Goal: Find contact information: Obtain details needed to contact an individual or organization

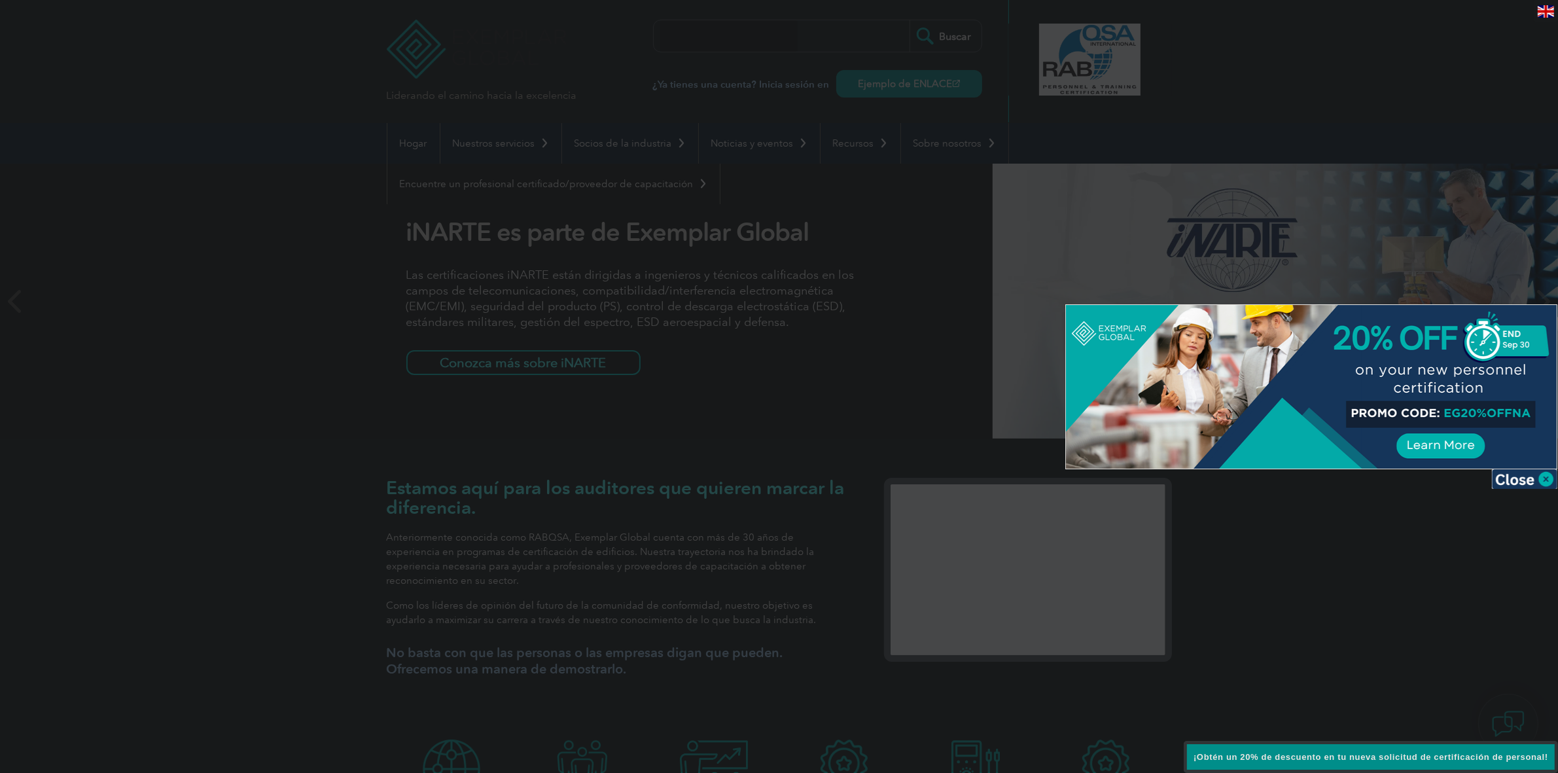
click at [270, 259] on div at bounding box center [779, 386] width 1558 height 773
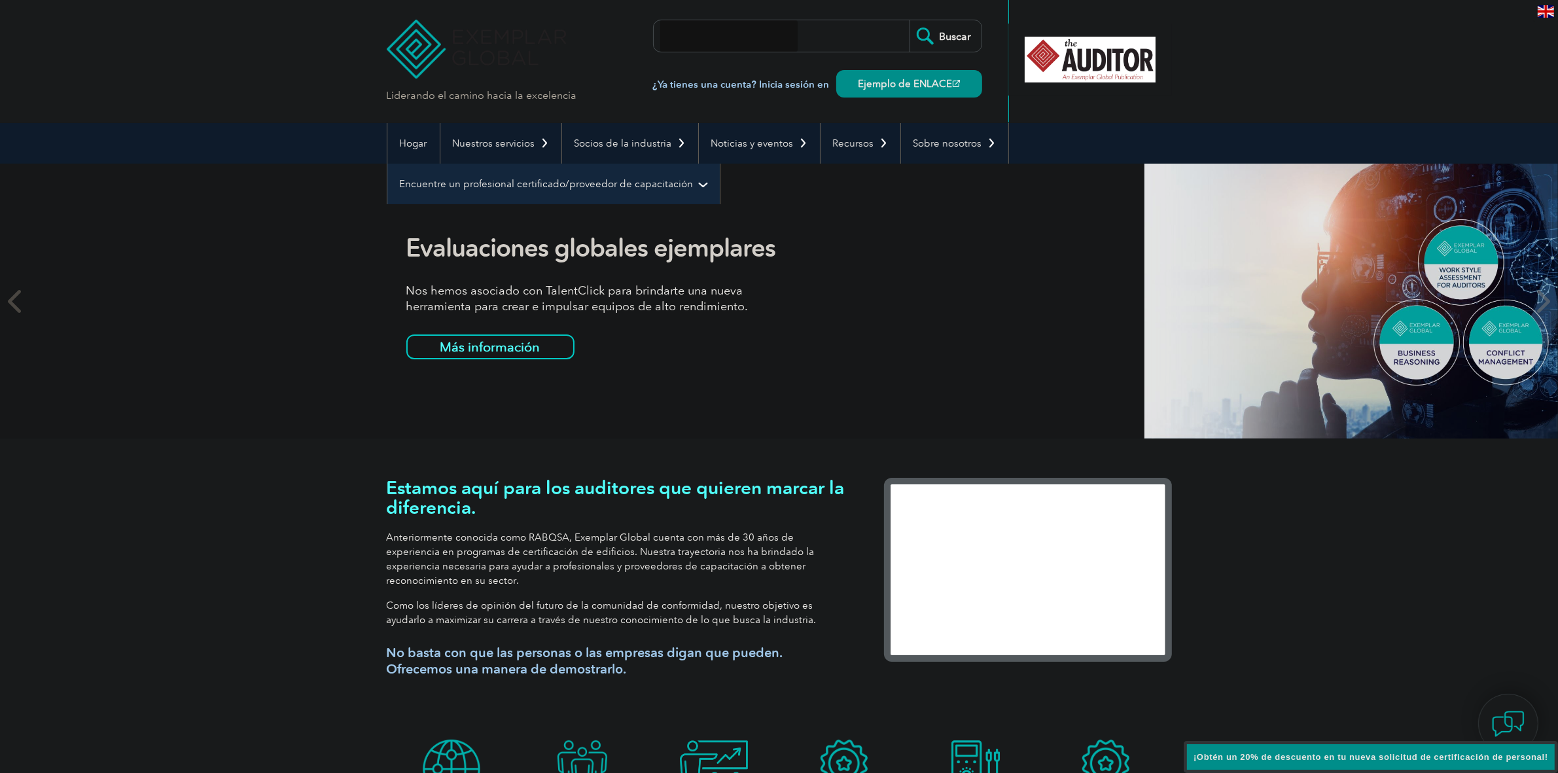
click at [497, 175] on link "Encuentre un profesional certificado/proveedor de capacitación" at bounding box center [553, 184] width 332 height 41
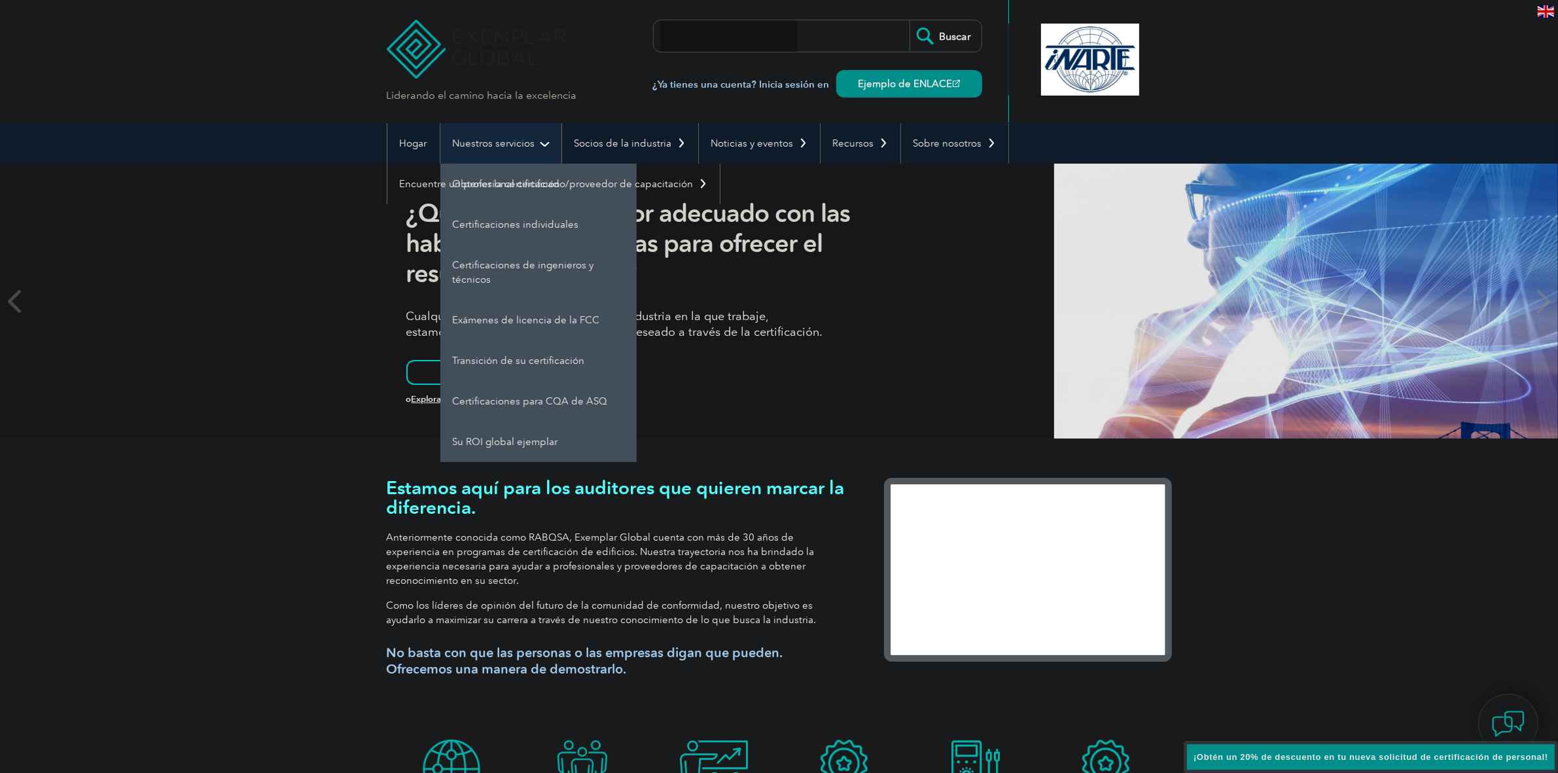
click at [501, 146] on font "Nuestros servicios" at bounding box center [494, 143] width 82 height 12
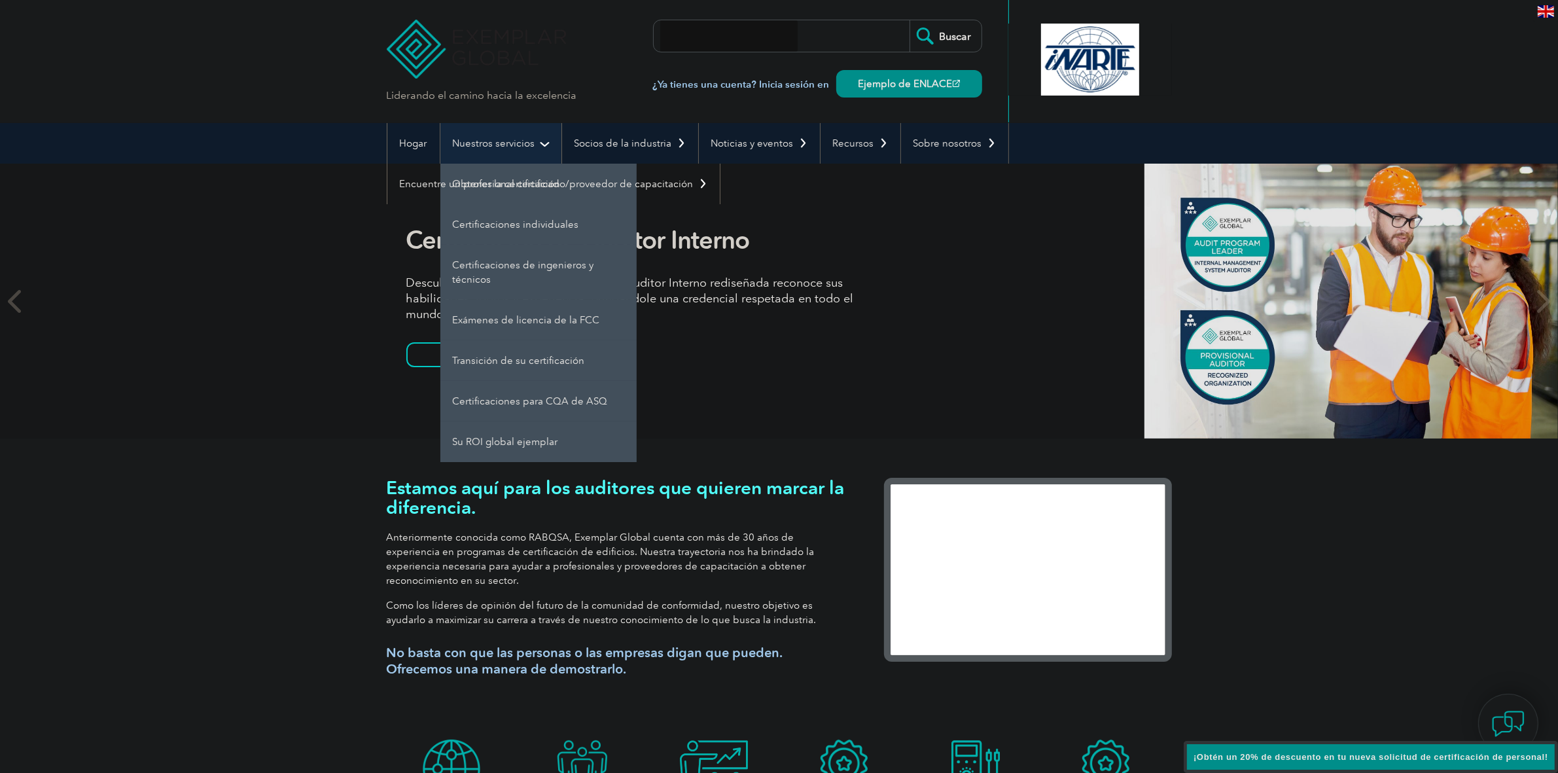
click at [484, 138] on font "Nuestros servicios" at bounding box center [494, 143] width 82 height 12
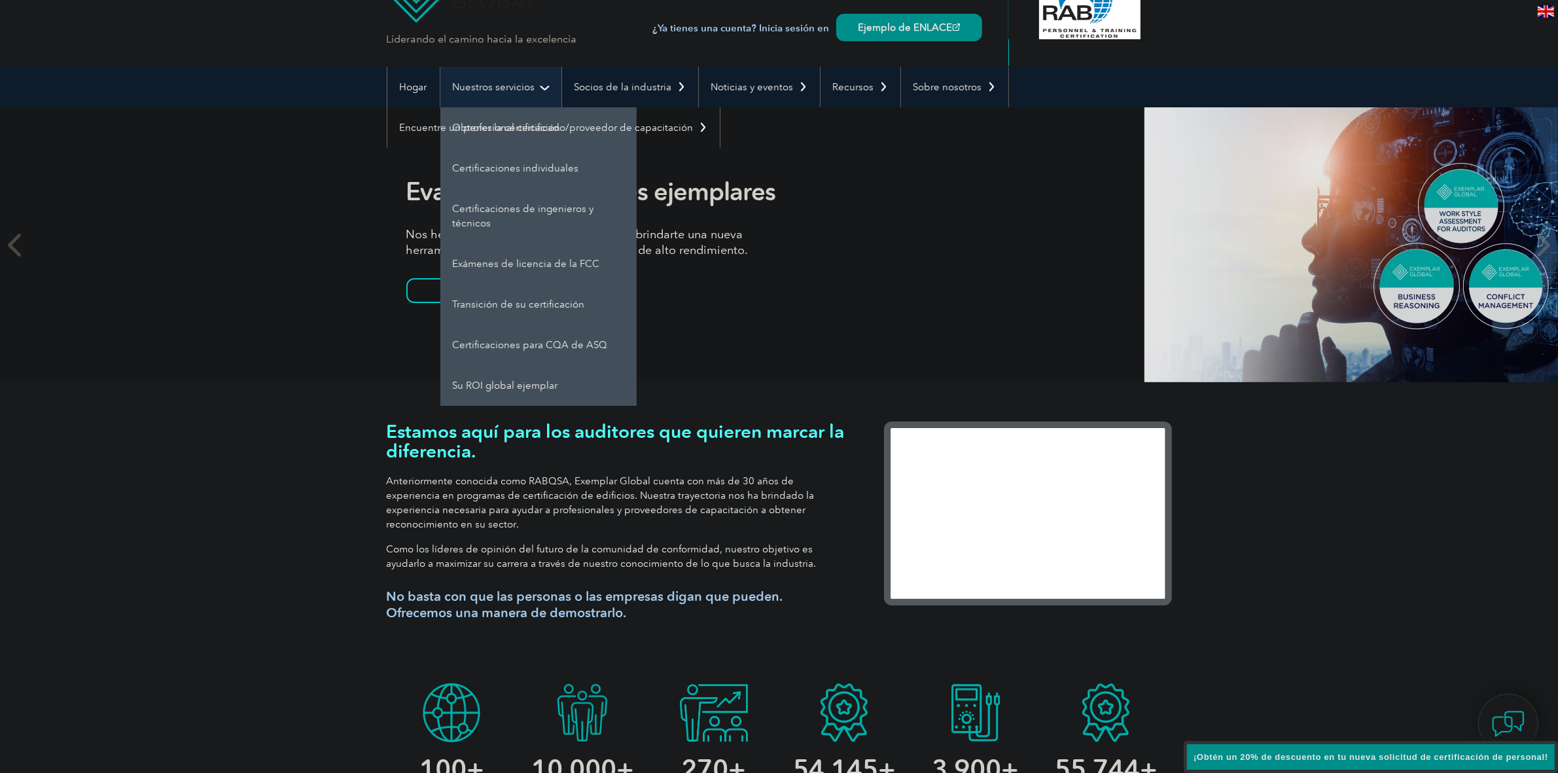
scroll to position [65, 0]
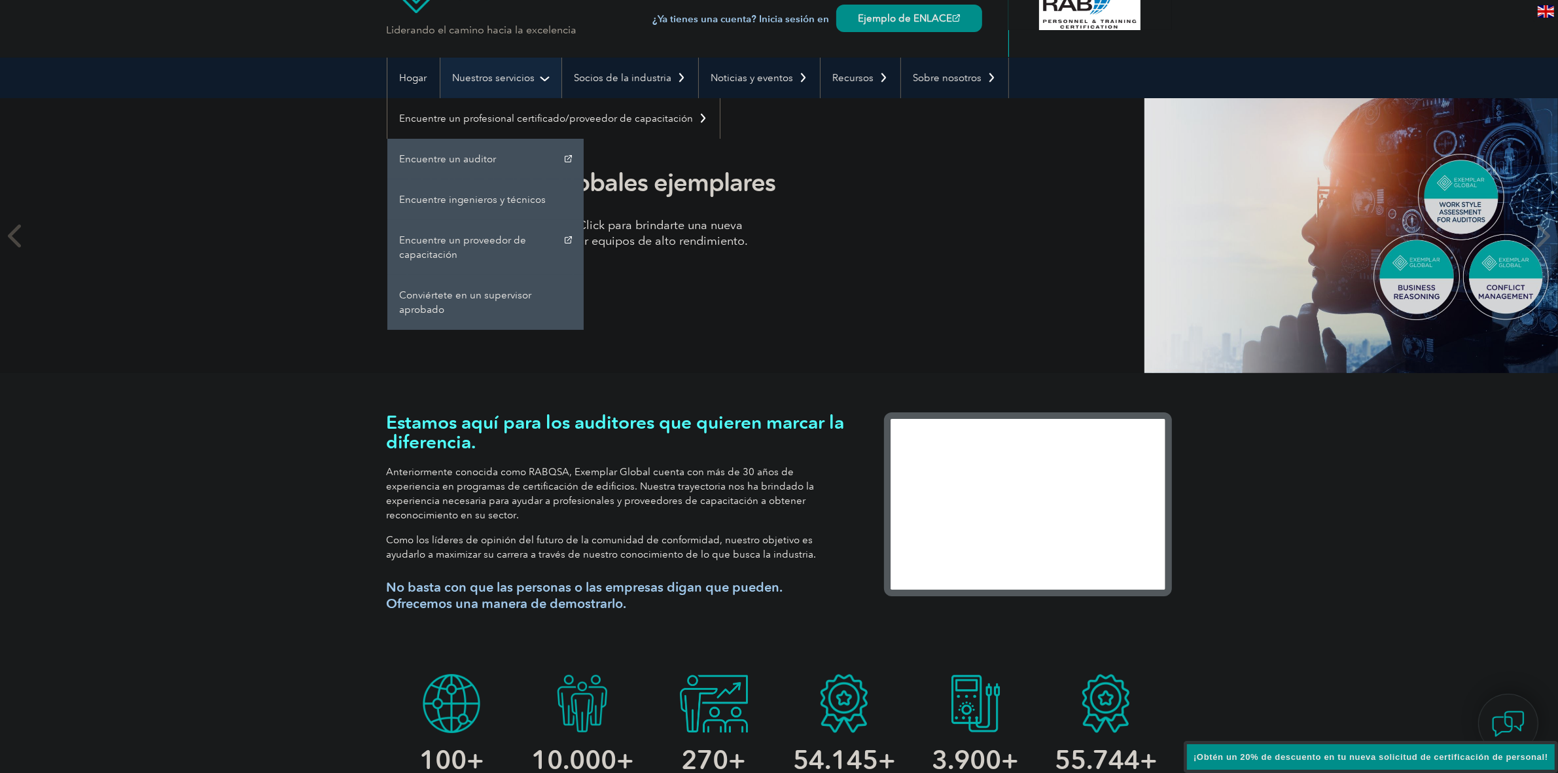
click at [440, 58] on link "Nuestros servicios" at bounding box center [500, 78] width 121 height 41
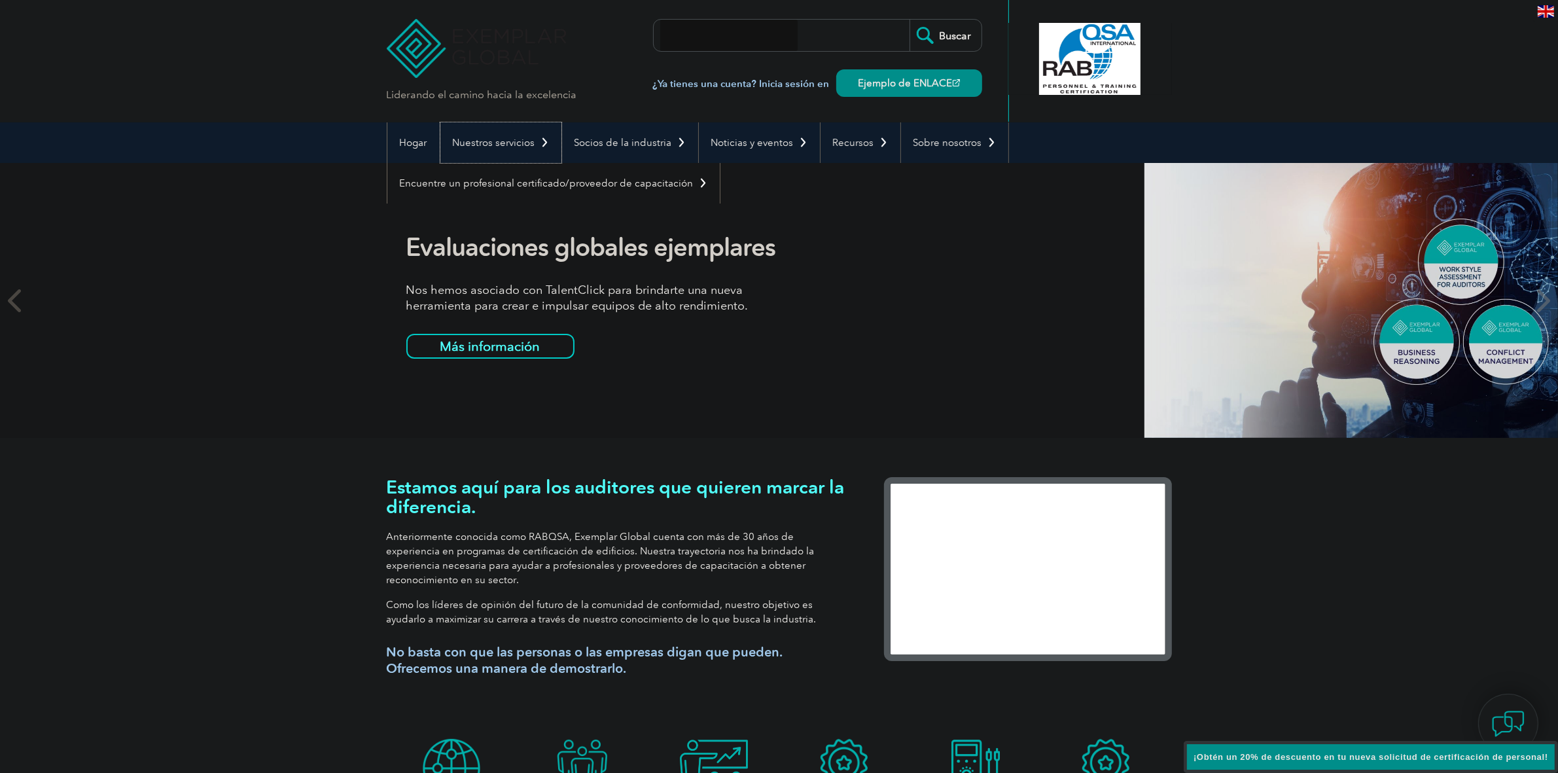
scroll to position [0, 0]
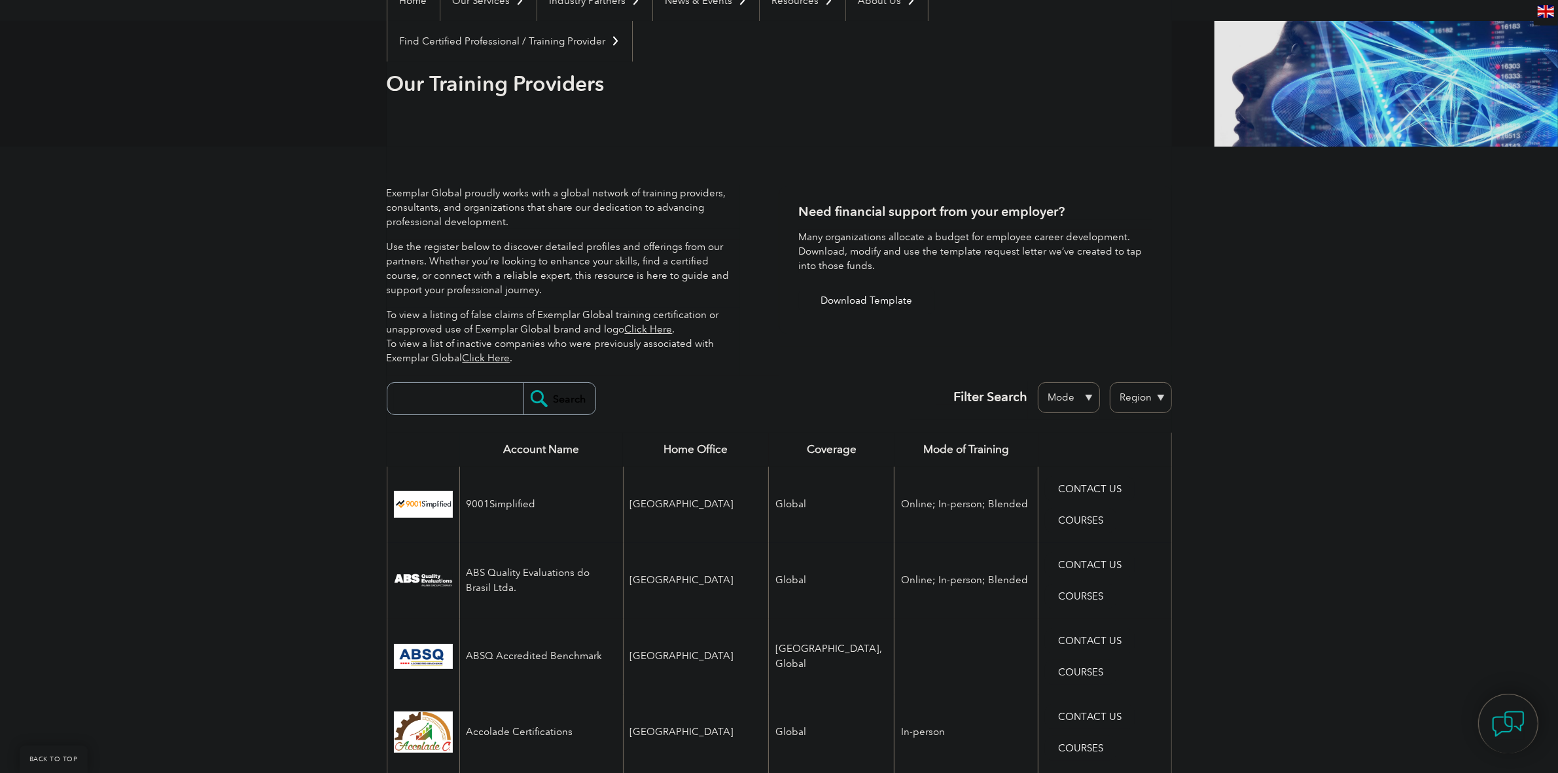
scroll to position [245, 0]
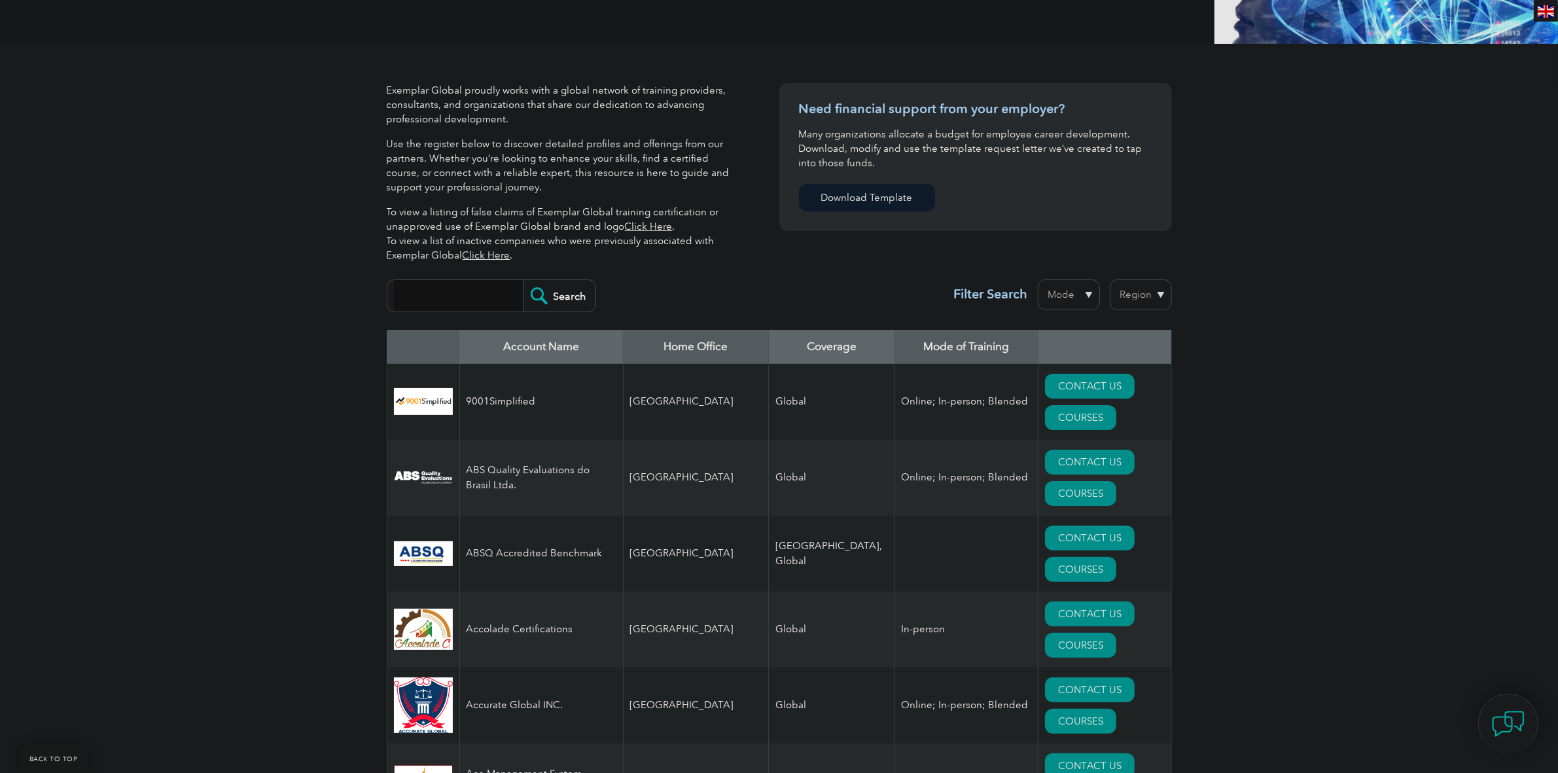
click at [469, 302] on input "search" at bounding box center [459, 295] width 130 height 31
type input "Nviron"
click at [565, 289] on input "Search" at bounding box center [559, 295] width 72 height 31
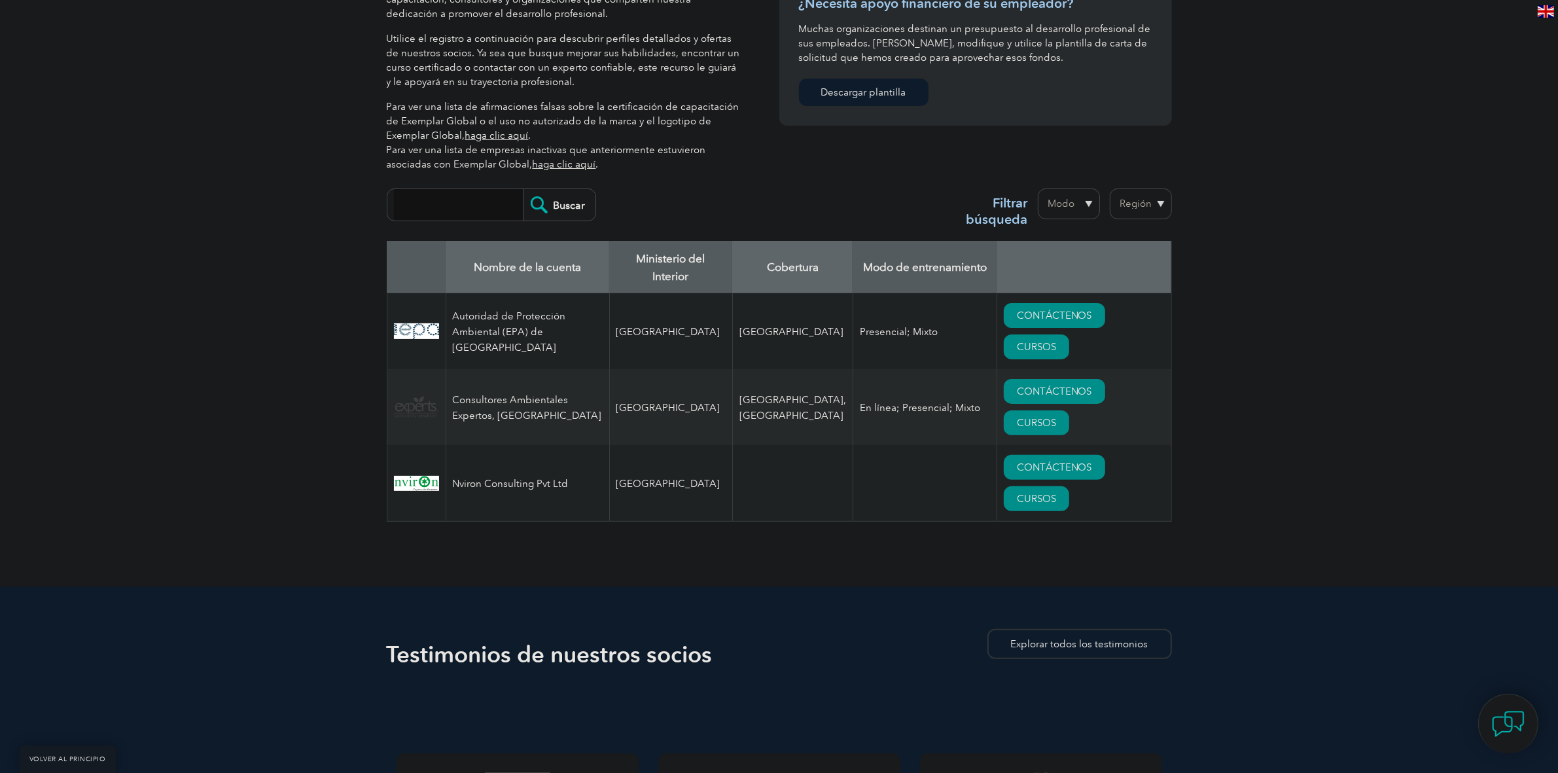
scroll to position [327, 0]
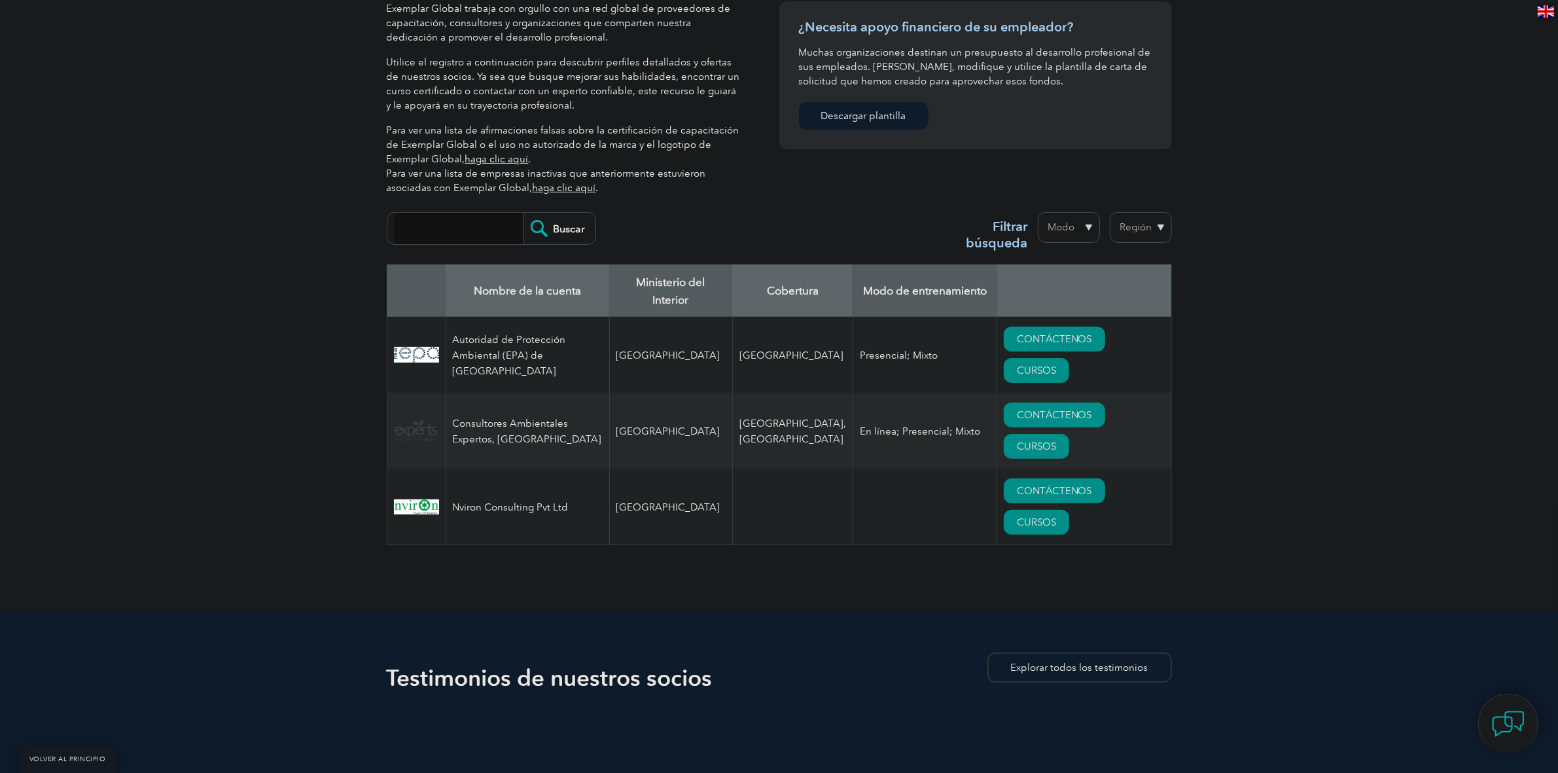
drag, startPoint x: 470, startPoint y: 502, endPoint x: 480, endPoint y: 502, distance: 9.8
click at [472, 502] on font "Nviron Consulting Pvt Ltd" at bounding box center [511, 507] width 116 height 12
click at [648, 510] on td "[GEOGRAPHIC_DATA]" at bounding box center [670, 506] width 123 height 77
click at [788, 342] on td "[GEOGRAPHIC_DATA]" at bounding box center [792, 355] width 120 height 76
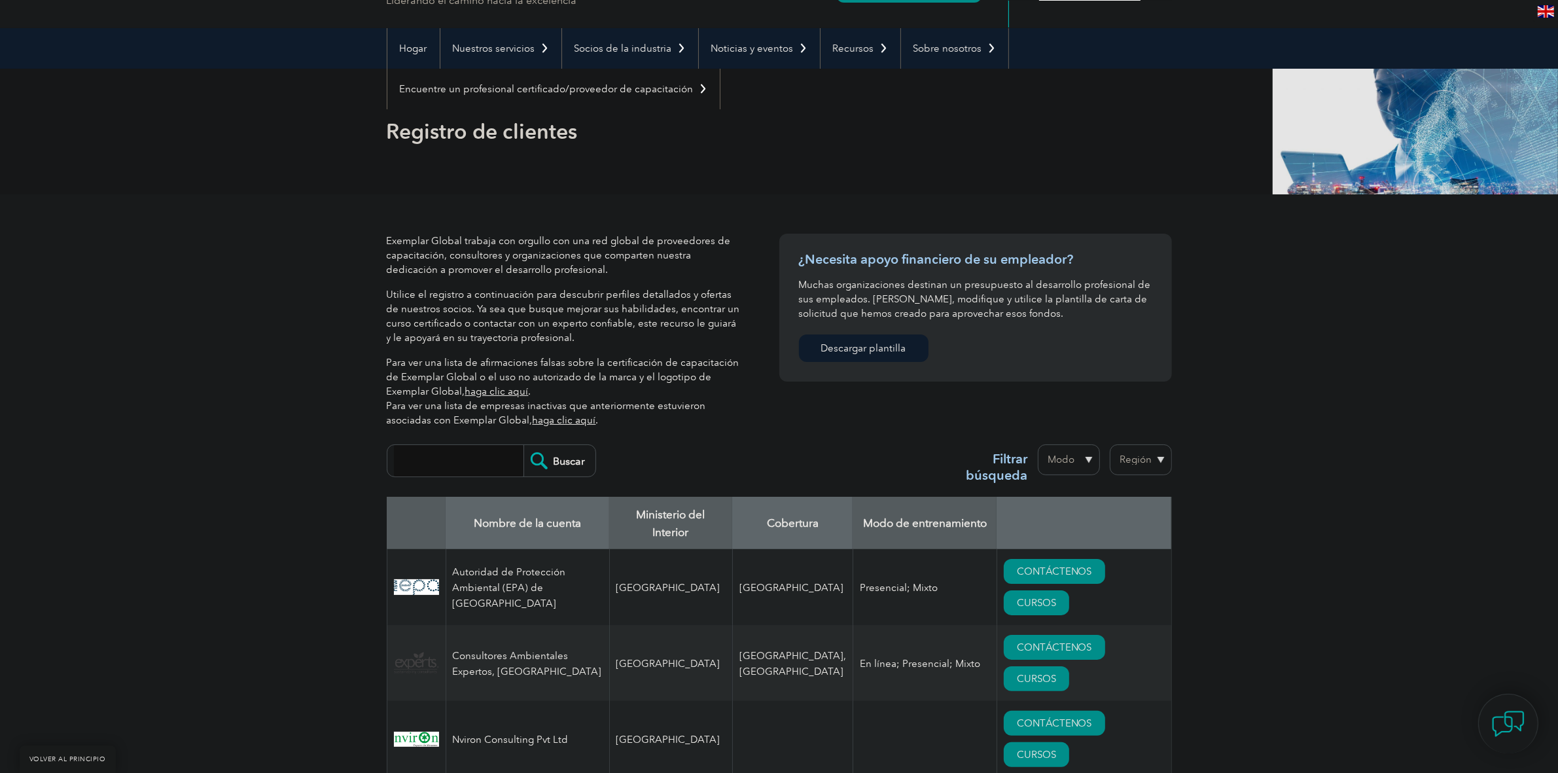
scroll to position [0, 0]
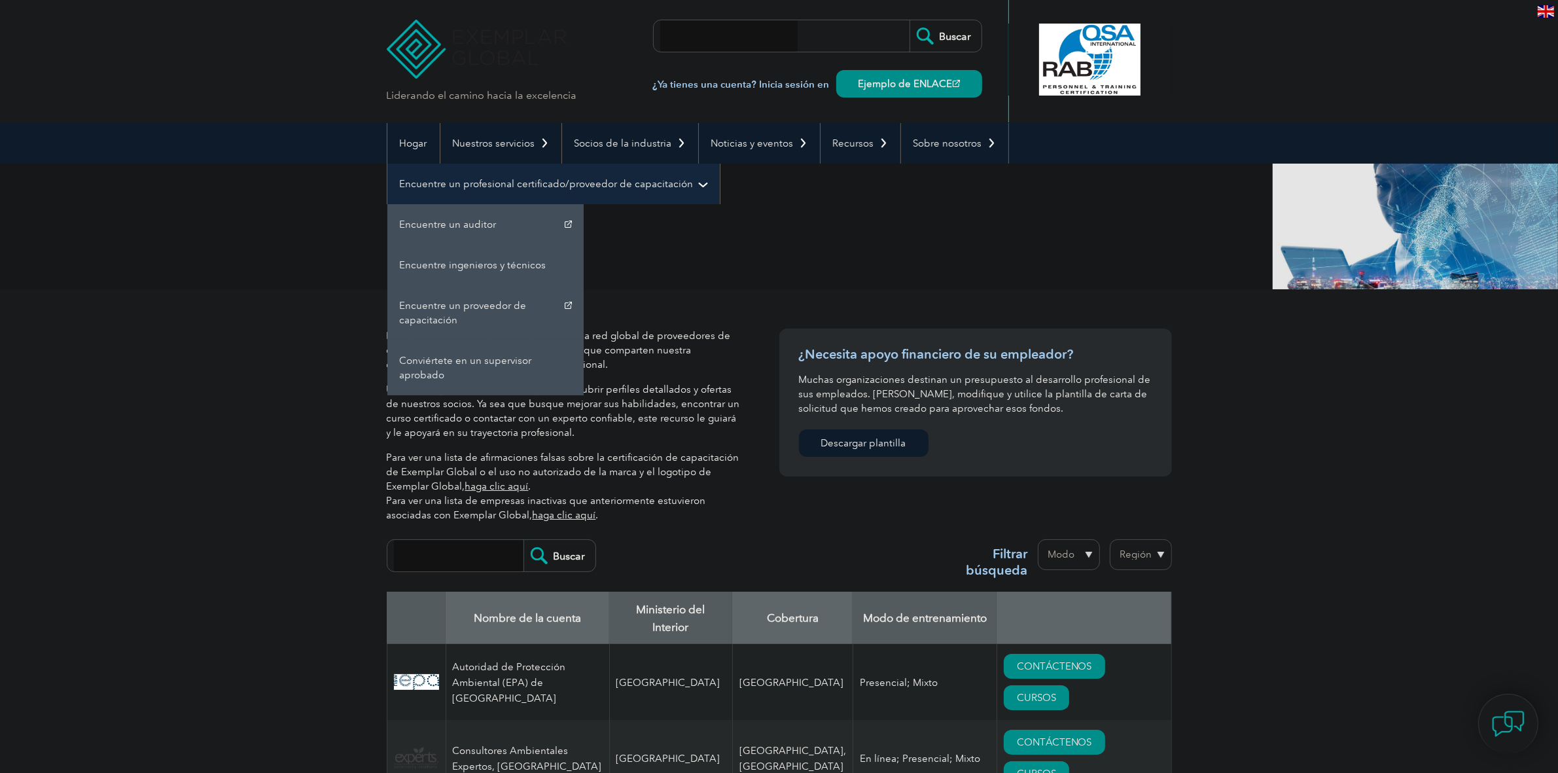
click at [583, 180] on font "Encuentre un profesional certificado/proveedor de capacitación" at bounding box center [547, 184] width 294 height 12
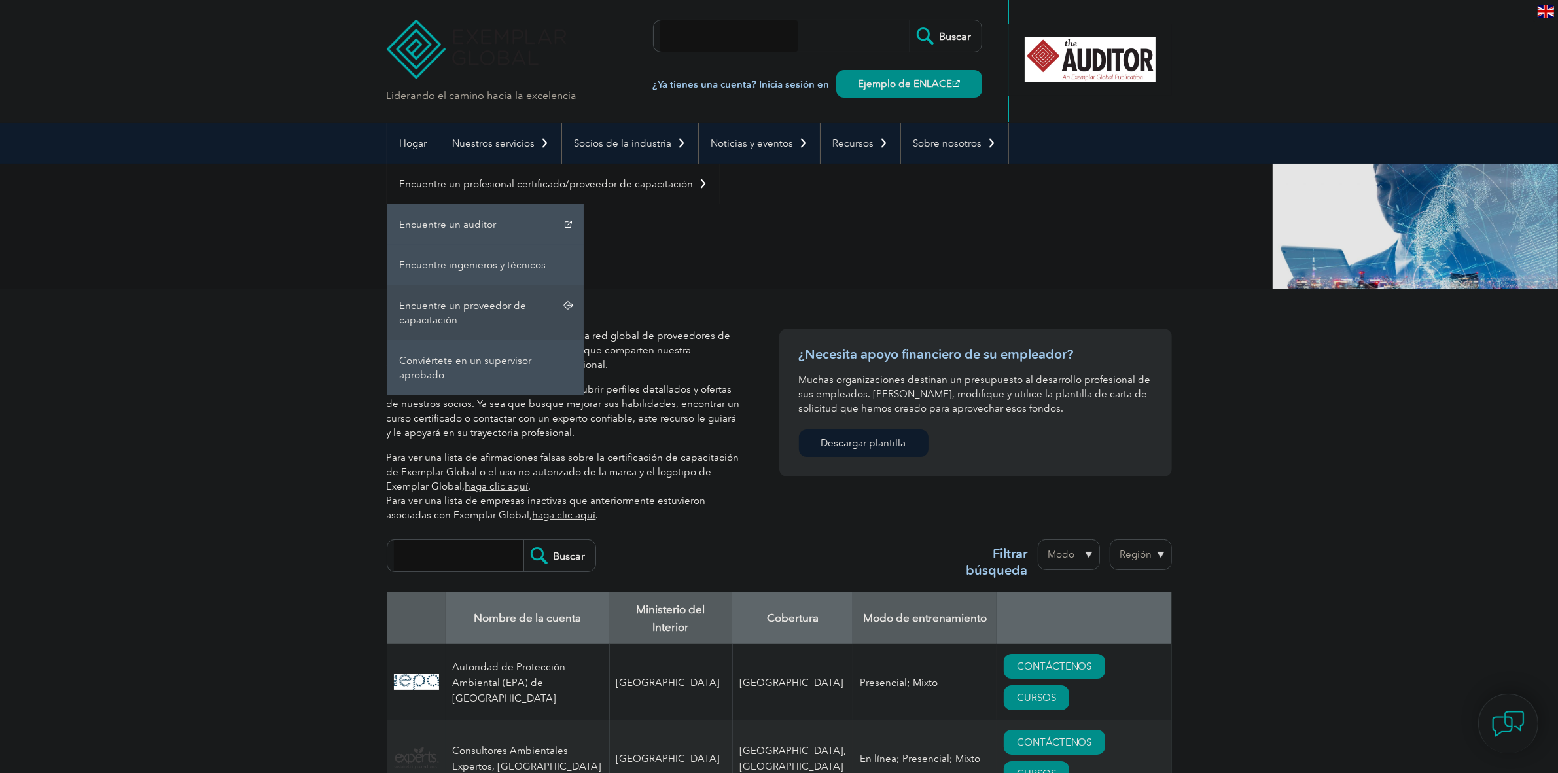
click at [463, 309] on font "Encuentre un proveedor de capacitación" at bounding box center [463, 313] width 127 height 26
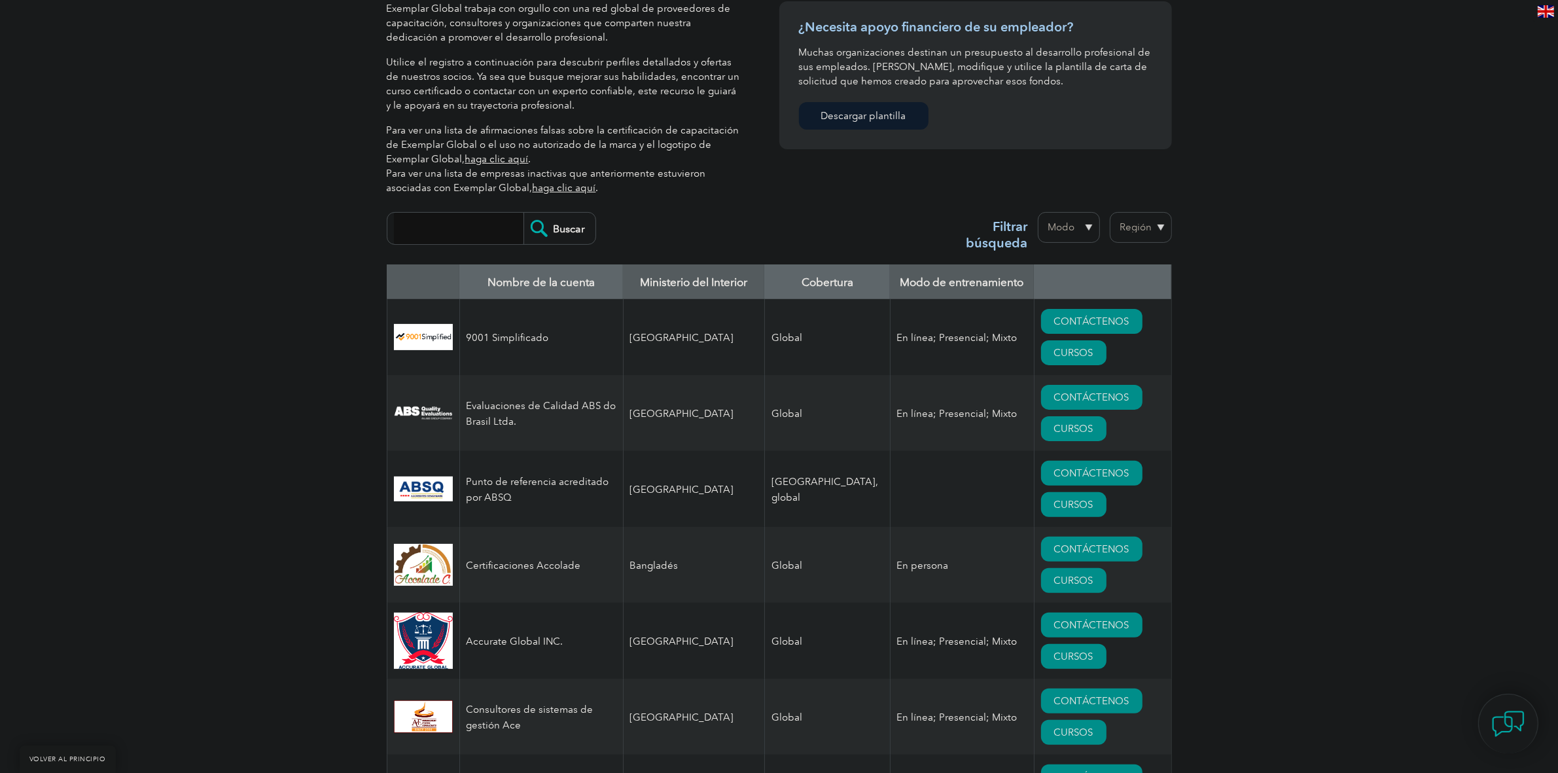
scroll to position [327, 0]
click at [459, 231] on input "search" at bounding box center [459, 228] width 130 height 31
type input "Nviron"
click at [561, 236] on input "Buscar" at bounding box center [559, 228] width 72 height 31
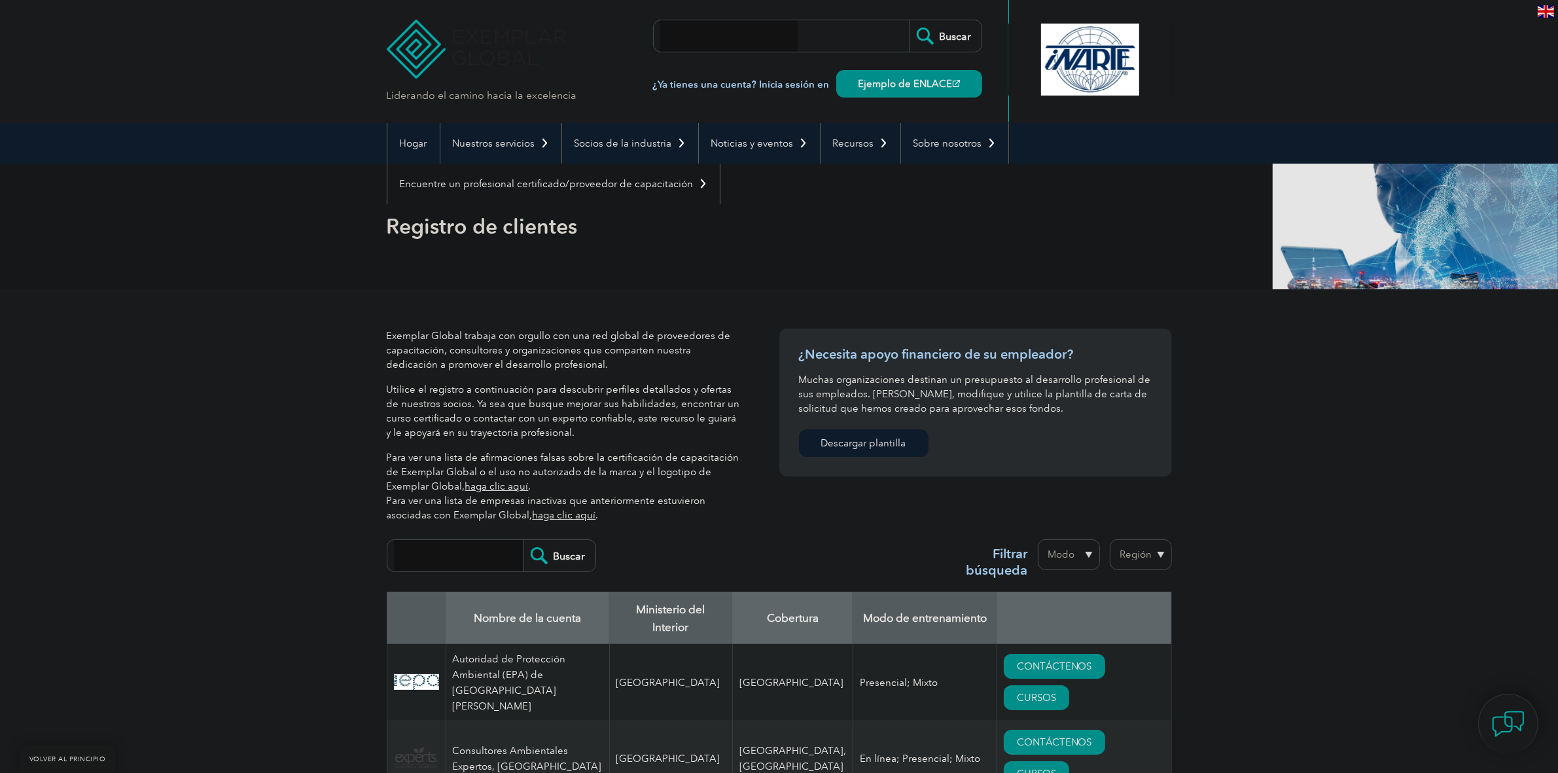
scroll to position [409, 0]
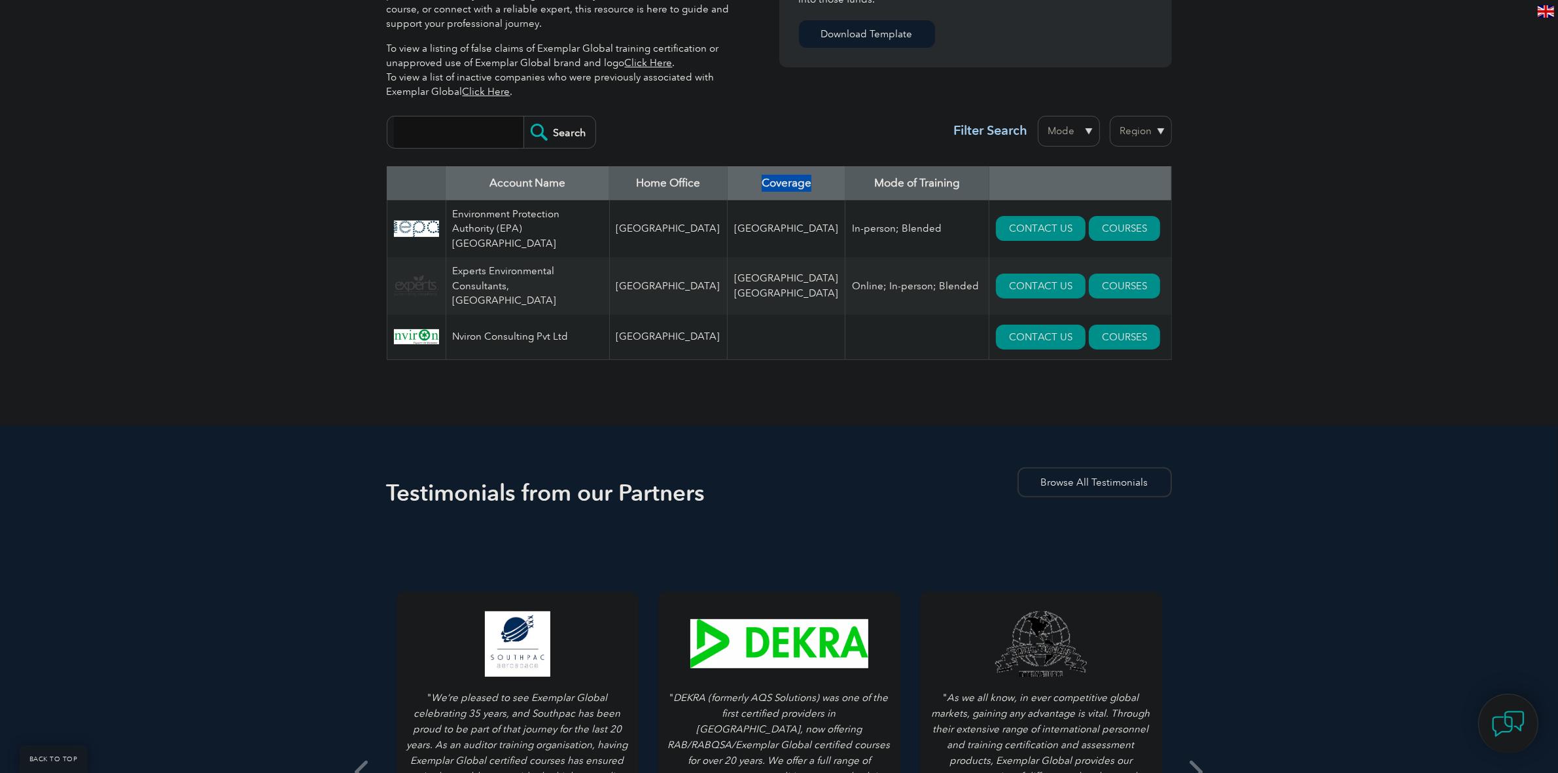
drag, startPoint x: 784, startPoint y: 182, endPoint x: 709, endPoint y: 185, distance: 75.3
click at [728, 185] on th "Coverage" at bounding box center [787, 183] width 118 height 34
click at [427, 329] on img at bounding box center [416, 336] width 45 height 15
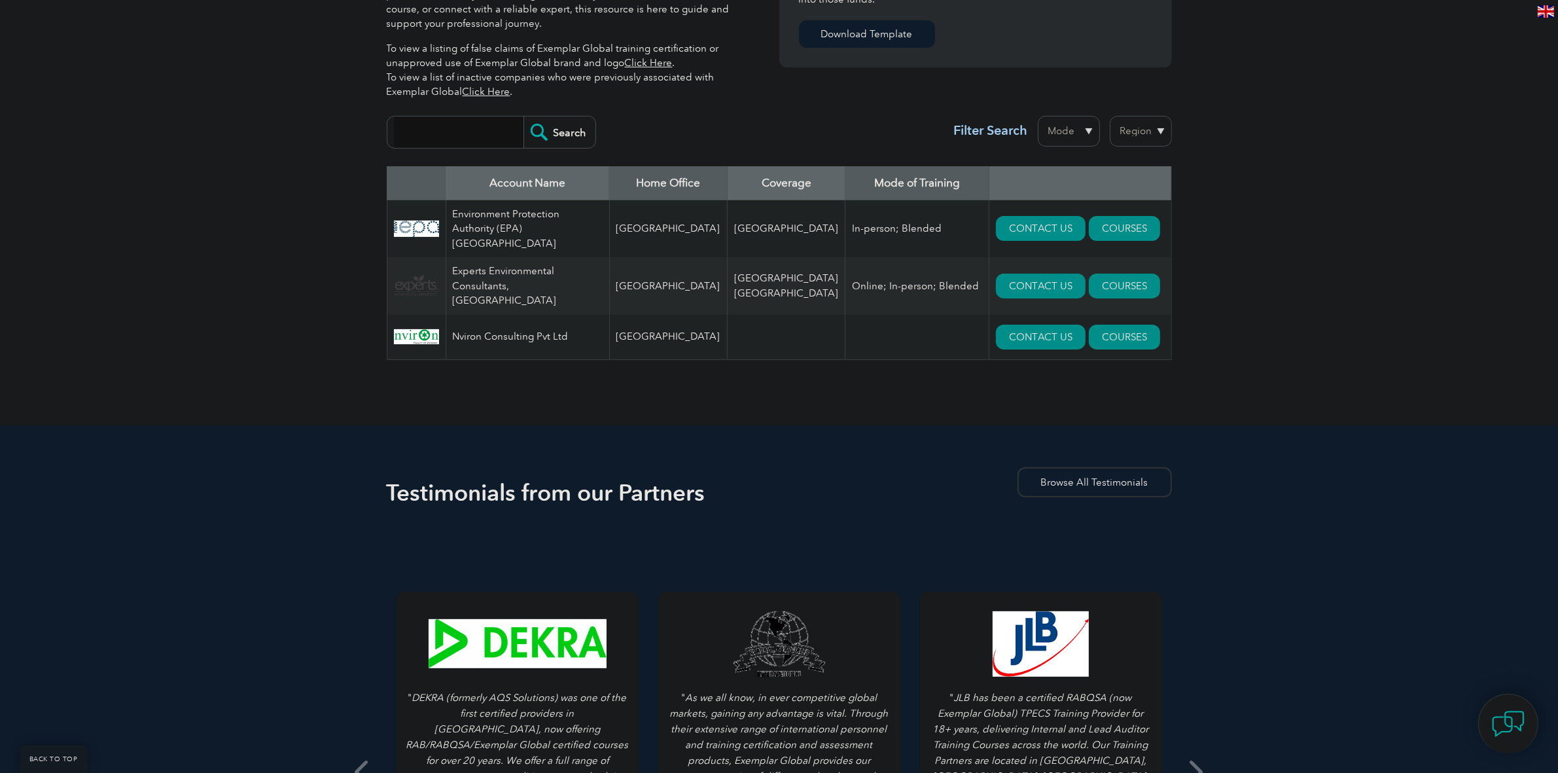
drag, startPoint x: 792, startPoint y: 243, endPoint x: 783, endPoint y: 240, distance: 9.7
click at [792, 243] on tbody "Environment Protection Authority (EPA) [GEOGRAPHIC_DATA] [GEOGRAPHIC_DATA] [GEO…" at bounding box center [779, 280] width 785 height 160
click at [728, 207] on td "[GEOGRAPHIC_DATA]" at bounding box center [787, 229] width 118 height 58
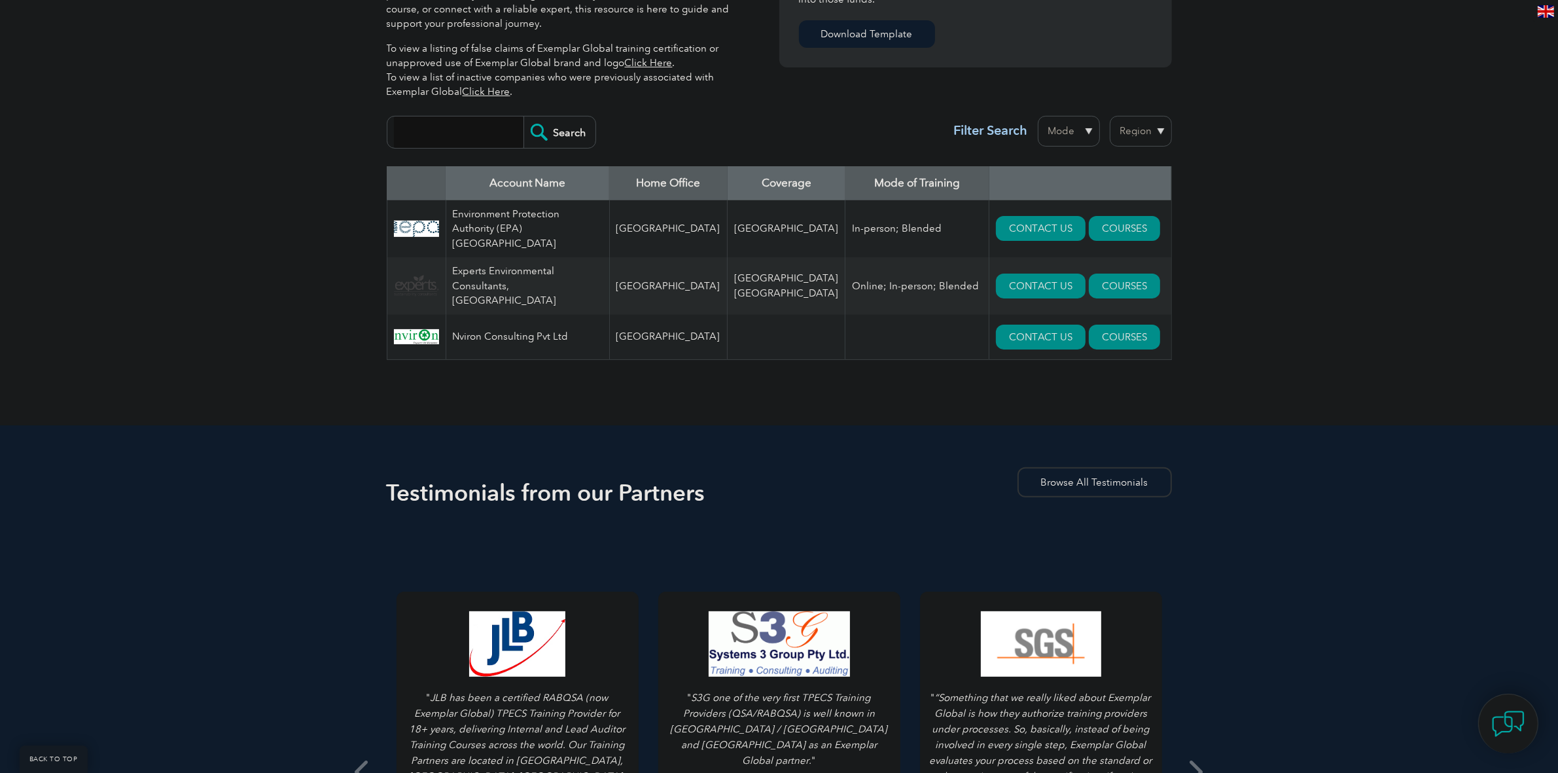
drag, startPoint x: 832, startPoint y: 315, endPoint x: 780, endPoint y: 303, distance: 53.7
click at [783, 315] on tr "Nviron Consulting Pvt Ltd India CONTACT US COURSES" at bounding box center [779, 337] width 785 height 45
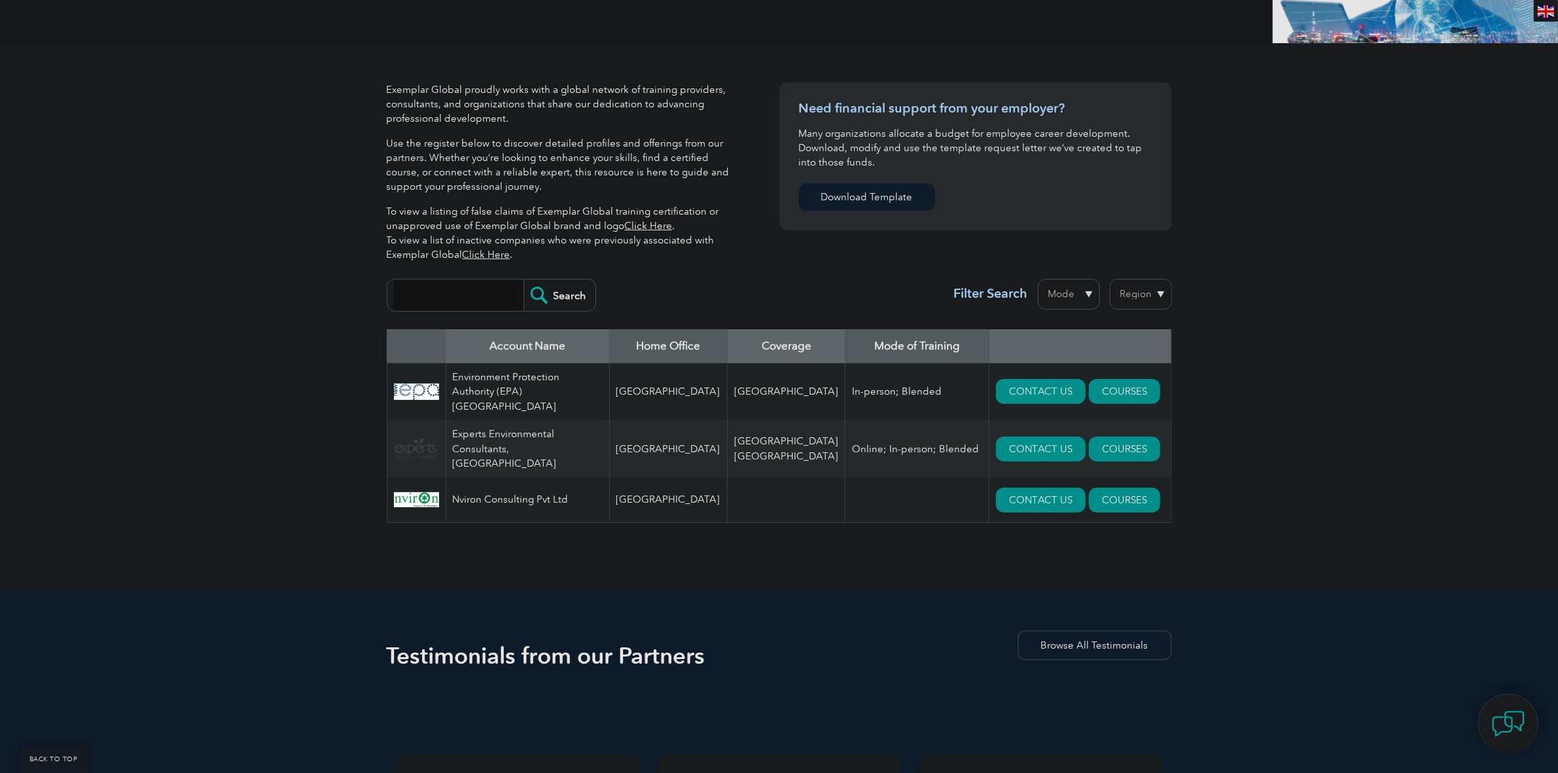
scroll to position [245, 0]
click at [447, 293] on input "search" at bounding box center [459, 295] width 130 height 31
click at [1138, 298] on select "Region Australia Bahrain Bangladesh Brazil Canada Colombia Dominican Republic E…" at bounding box center [1141, 294] width 62 height 31
select select "[GEOGRAPHIC_DATA]"
click at [1110, 279] on select "Region Australia Bahrain Bangladesh Brazil Canada Colombia Dominican Republic E…" at bounding box center [1141, 294] width 62 height 31
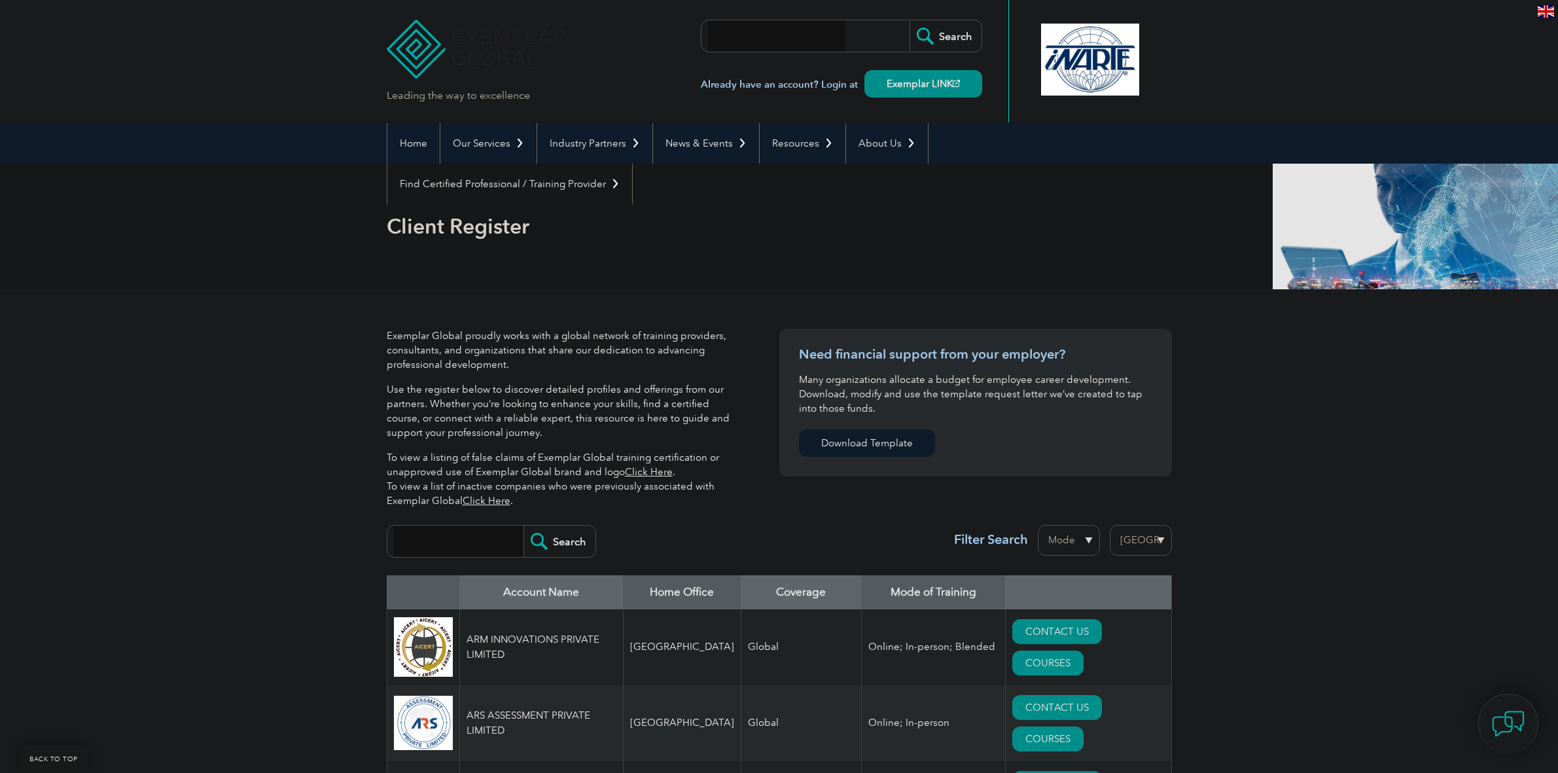
select select "[GEOGRAPHIC_DATA]"
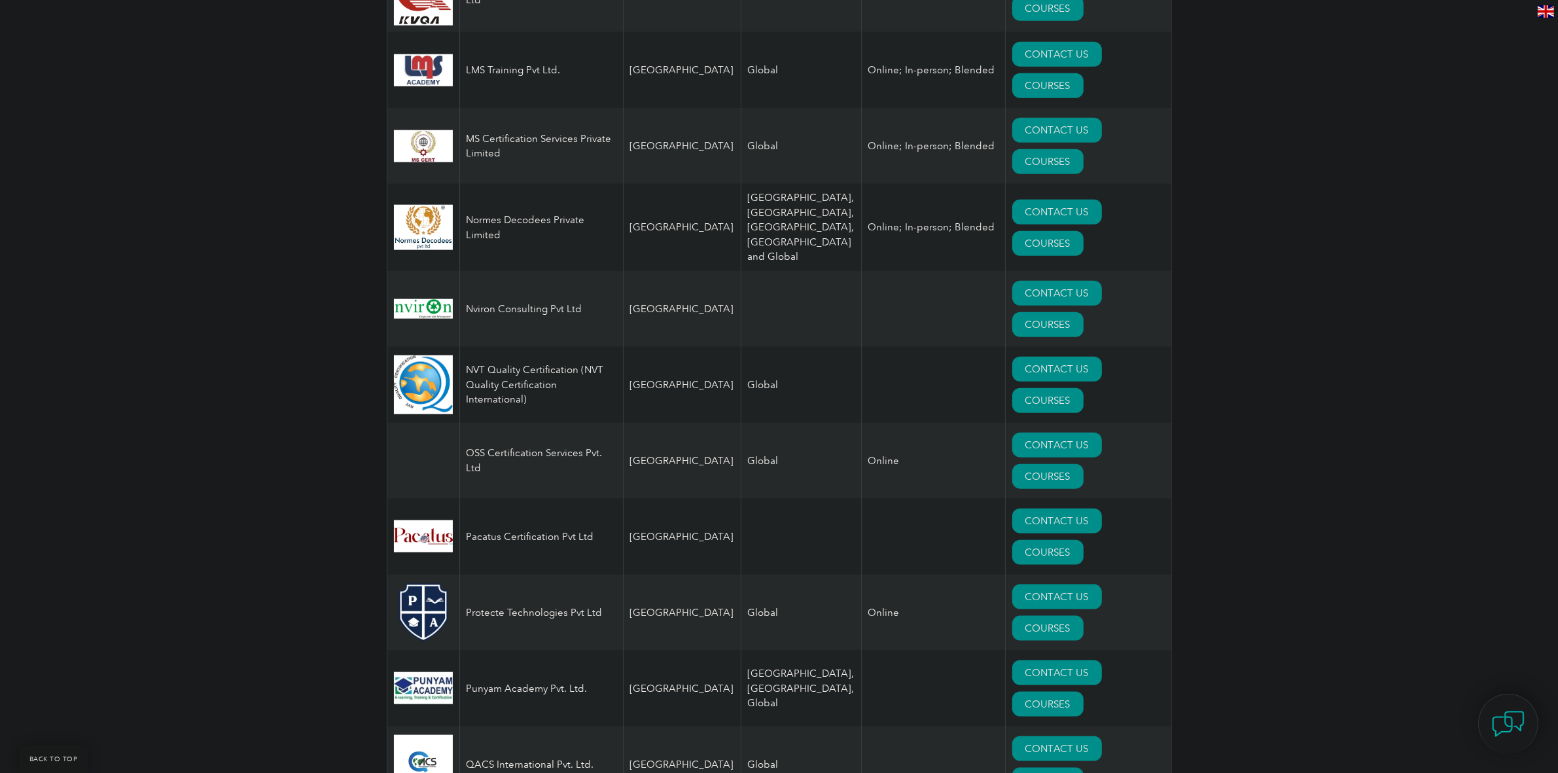
scroll to position [1799, 0]
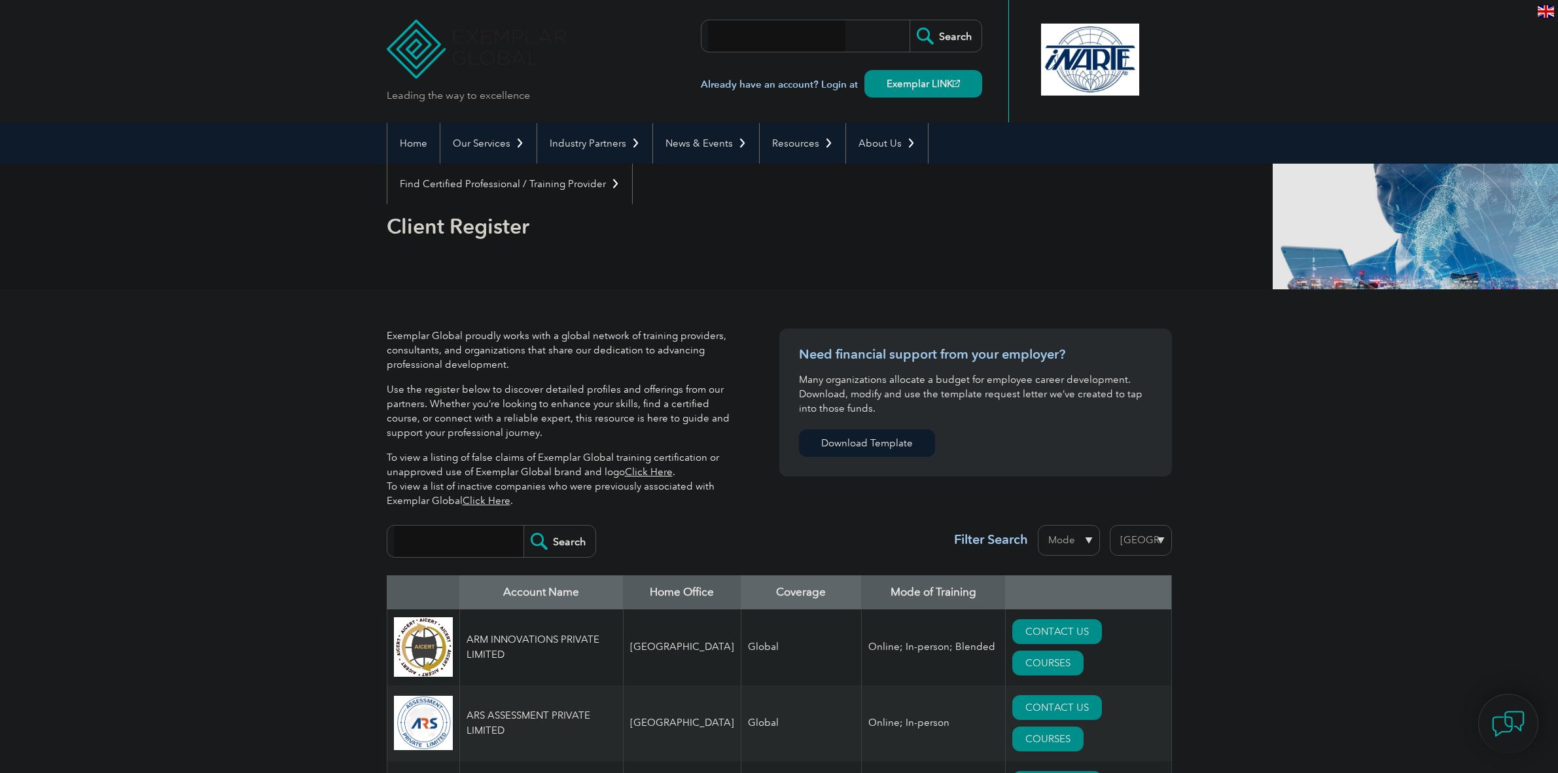
select select "[GEOGRAPHIC_DATA]"
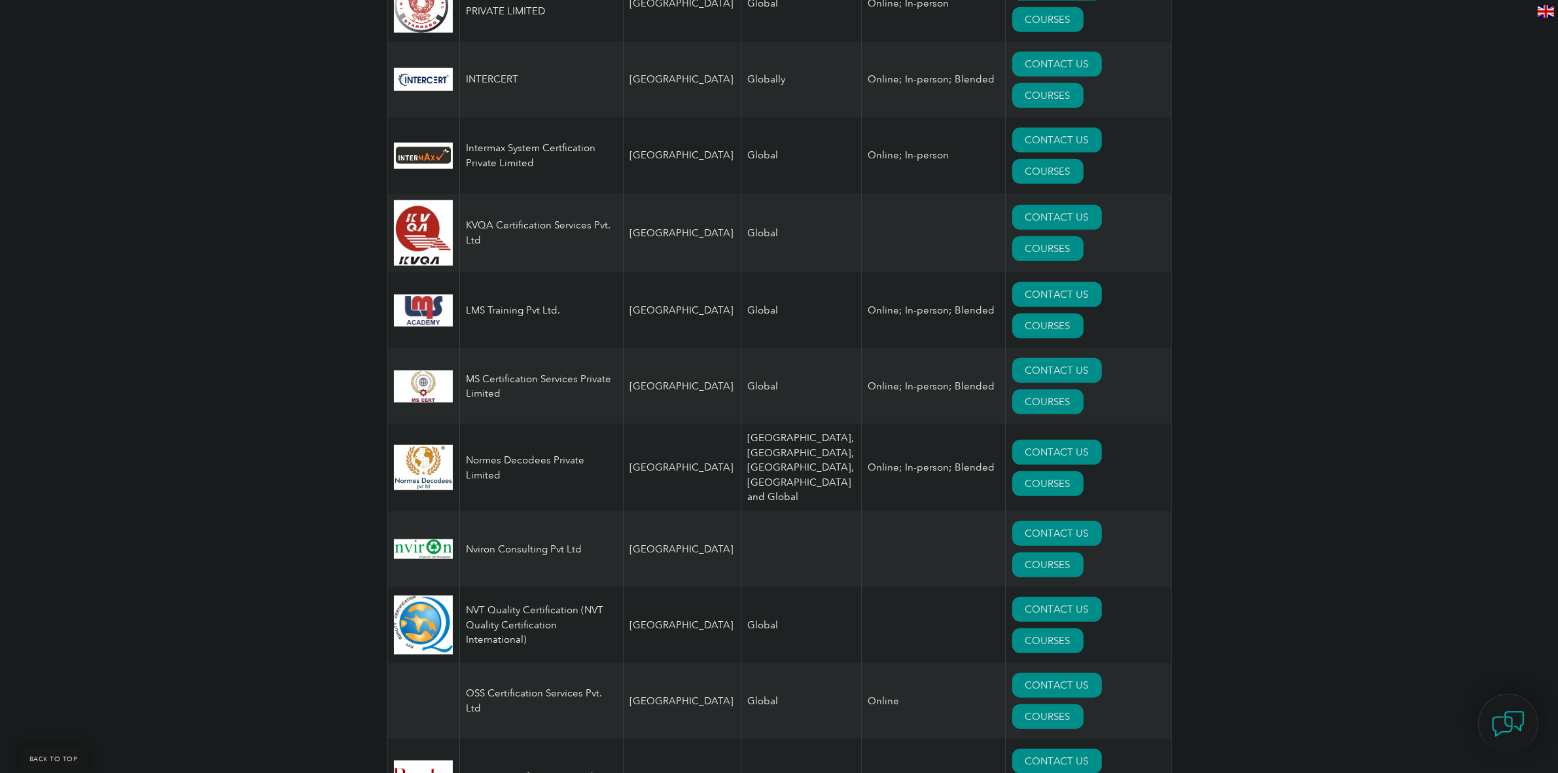
scroll to position [1799, 0]
